Goal: Task Accomplishment & Management: Complete application form

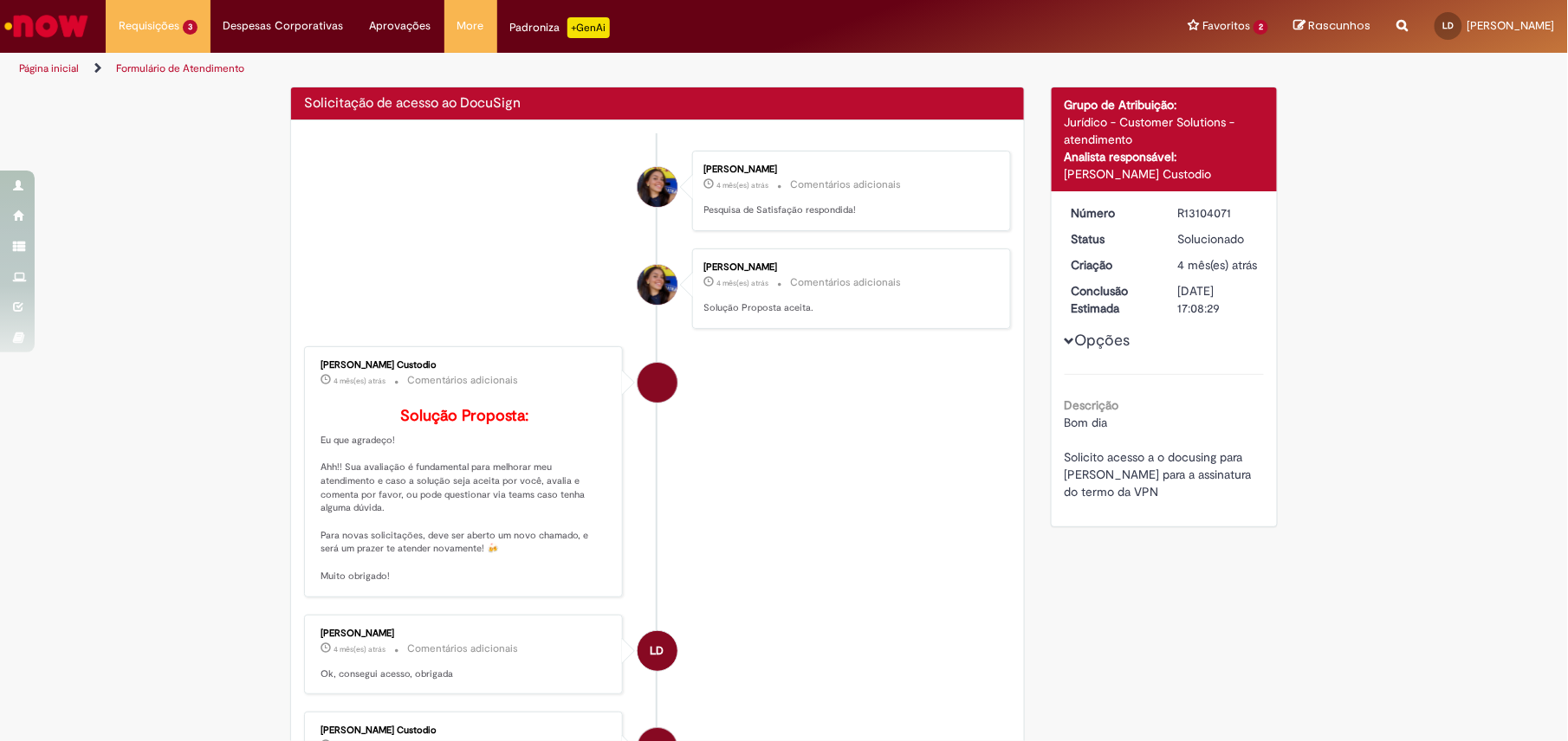
click at [88, 29] on img "Ir para a Homepage" at bounding box center [46, 26] width 89 height 35
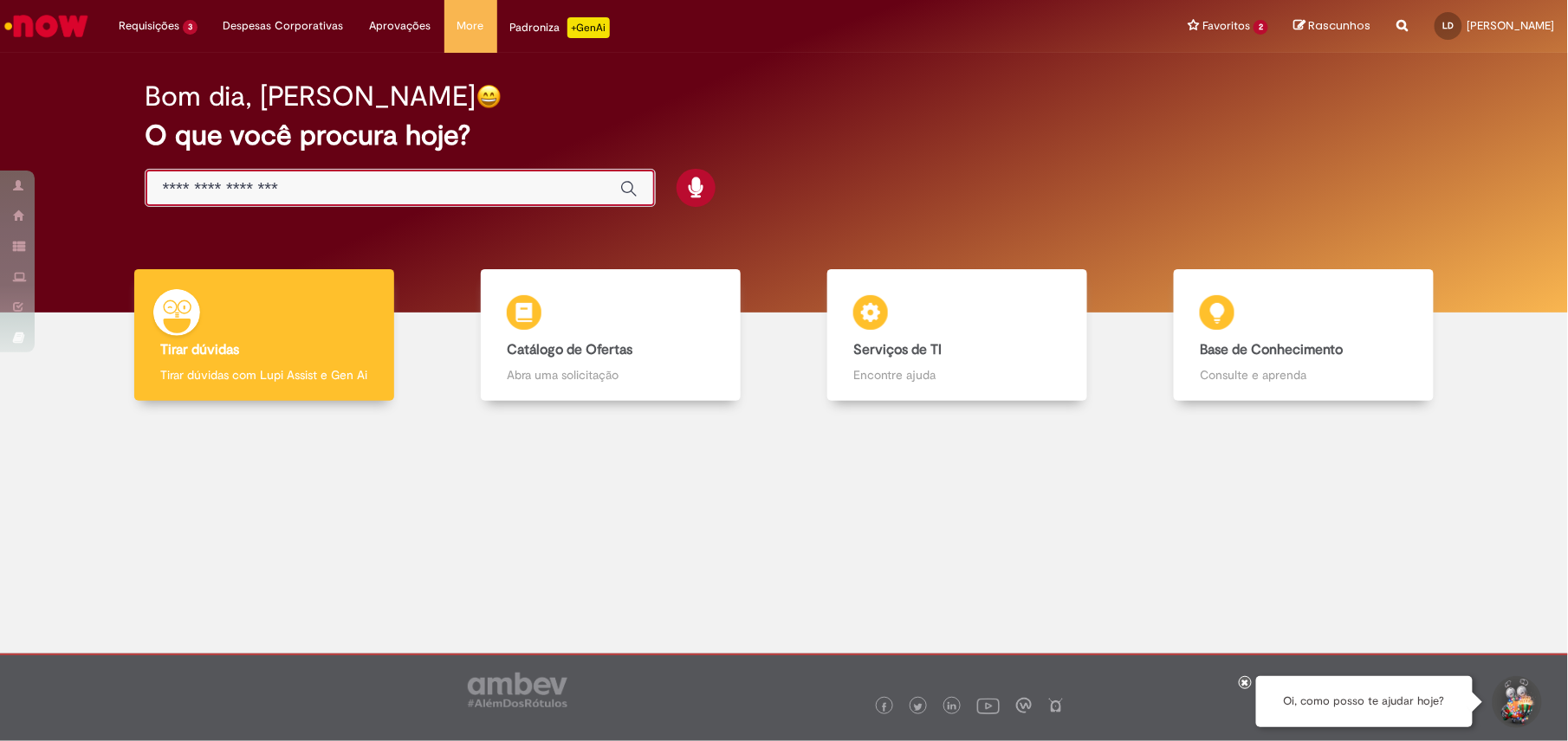
click at [542, 185] on input "Basta digitar aqui" at bounding box center [383, 189] width 440 height 20
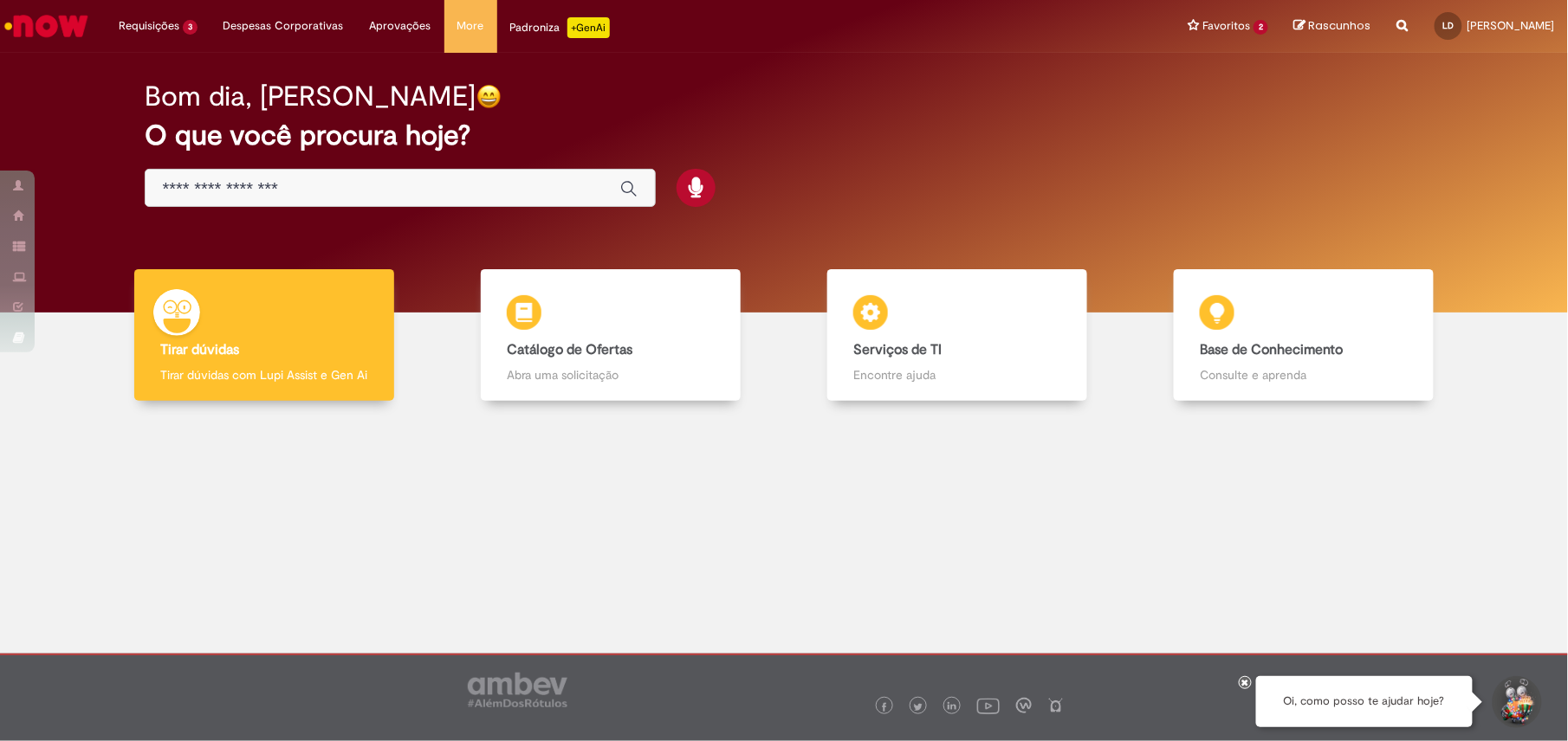
click at [812, 472] on div at bounding box center [784, 539] width 1542 height 252
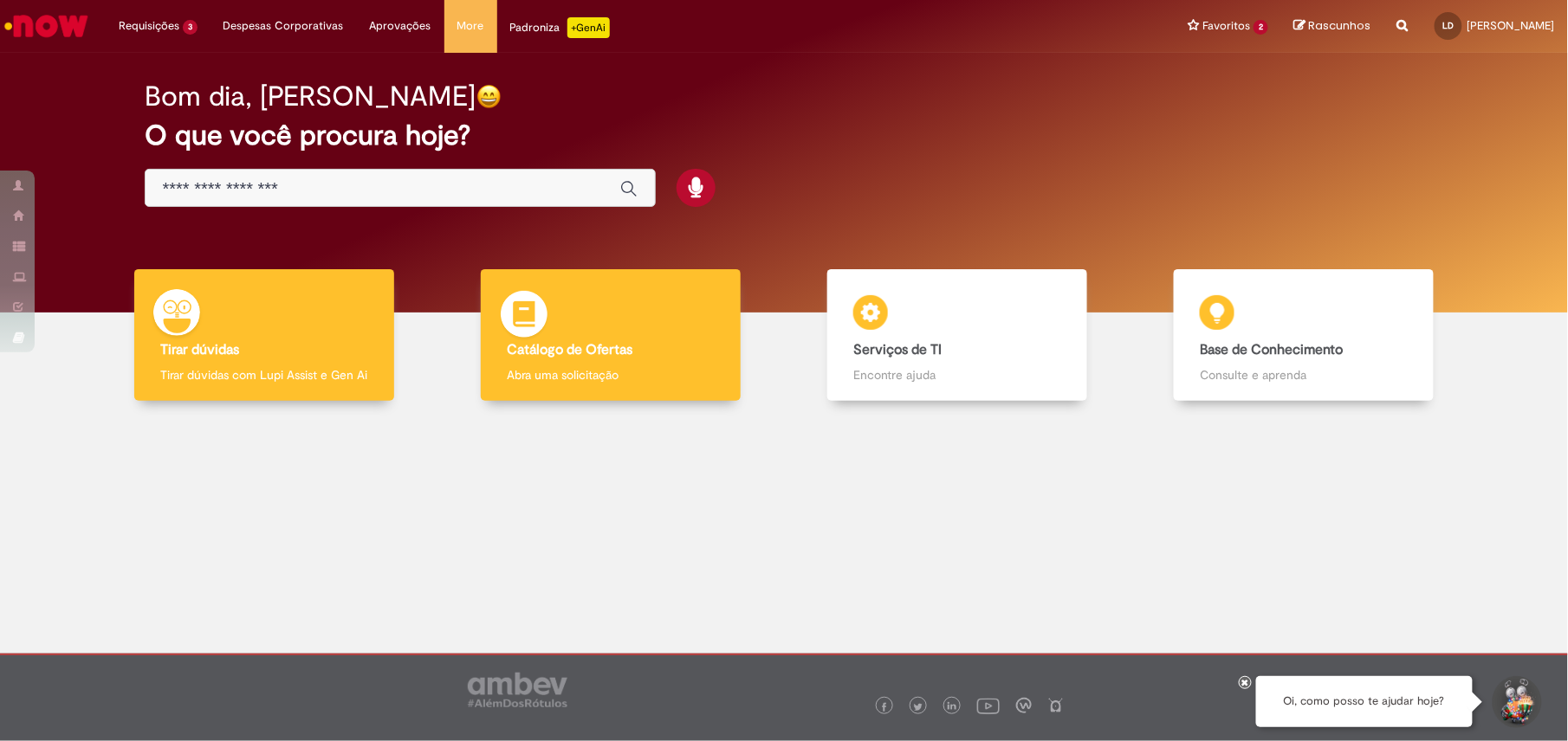
click at [607, 312] on div "Catálogo de Ofertas Catálogo de Ofertas Abra uma solicitação" at bounding box center [610, 335] width 260 height 133
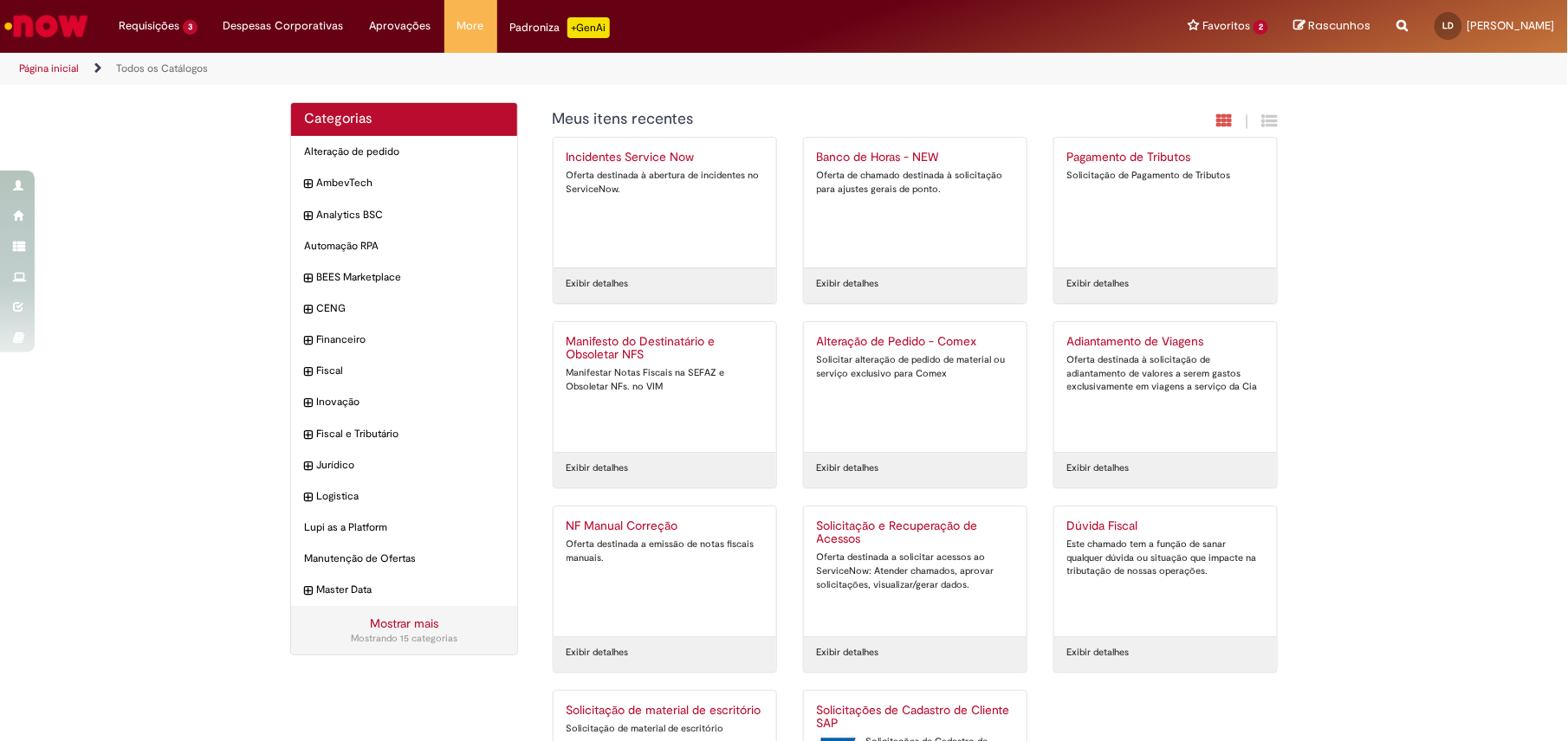
click at [722, 180] on div "Oferta destinada à abertura de incidentes no ServiceNow." at bounding box center [665, 182] width 197 height 27
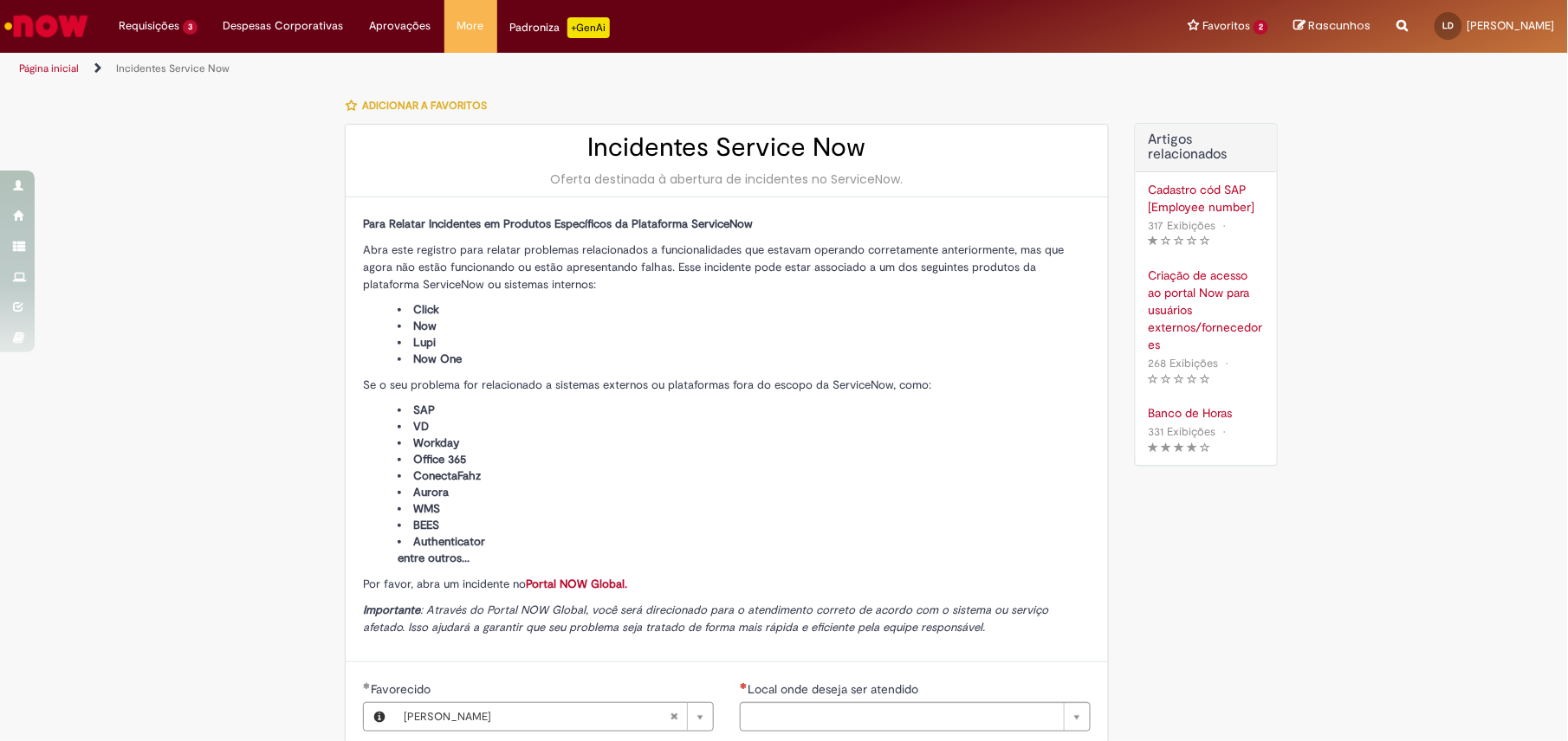
type input "**********"
